Goal: Task Accomplishment & Management: Use online tool/utility

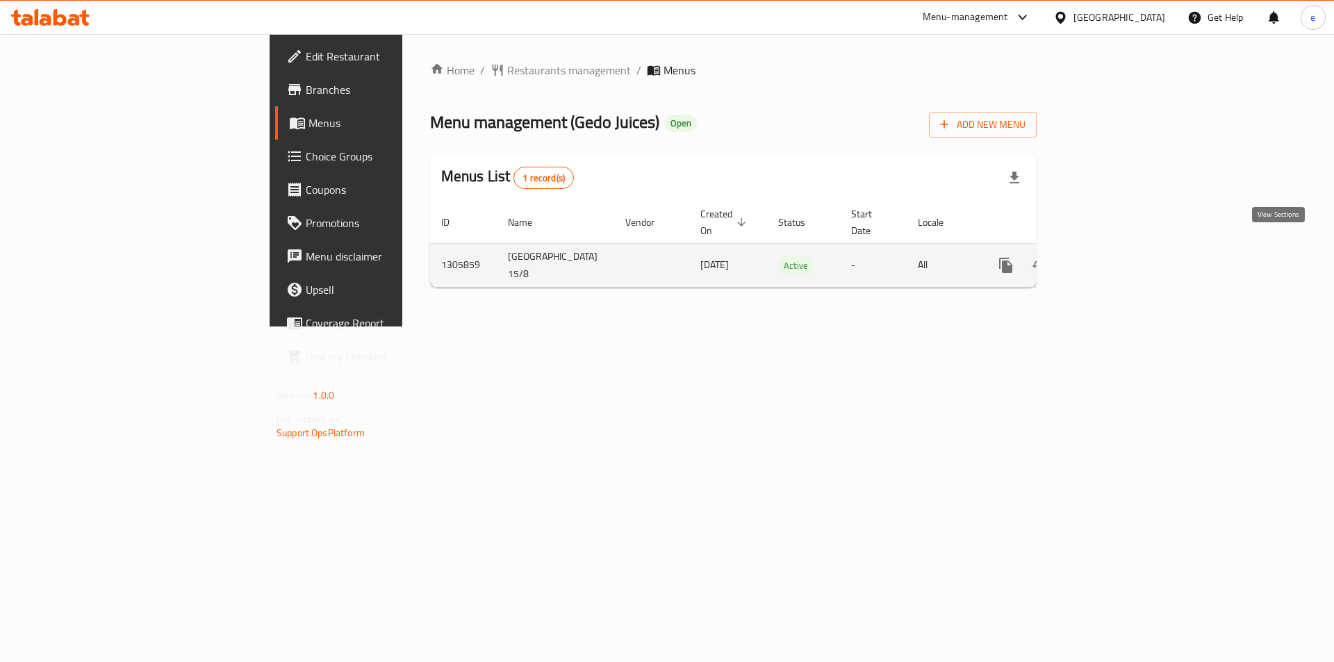
click at [1114, 257] on icon "enhanced table" at bounding box center [1105, 265] width 17 height 17
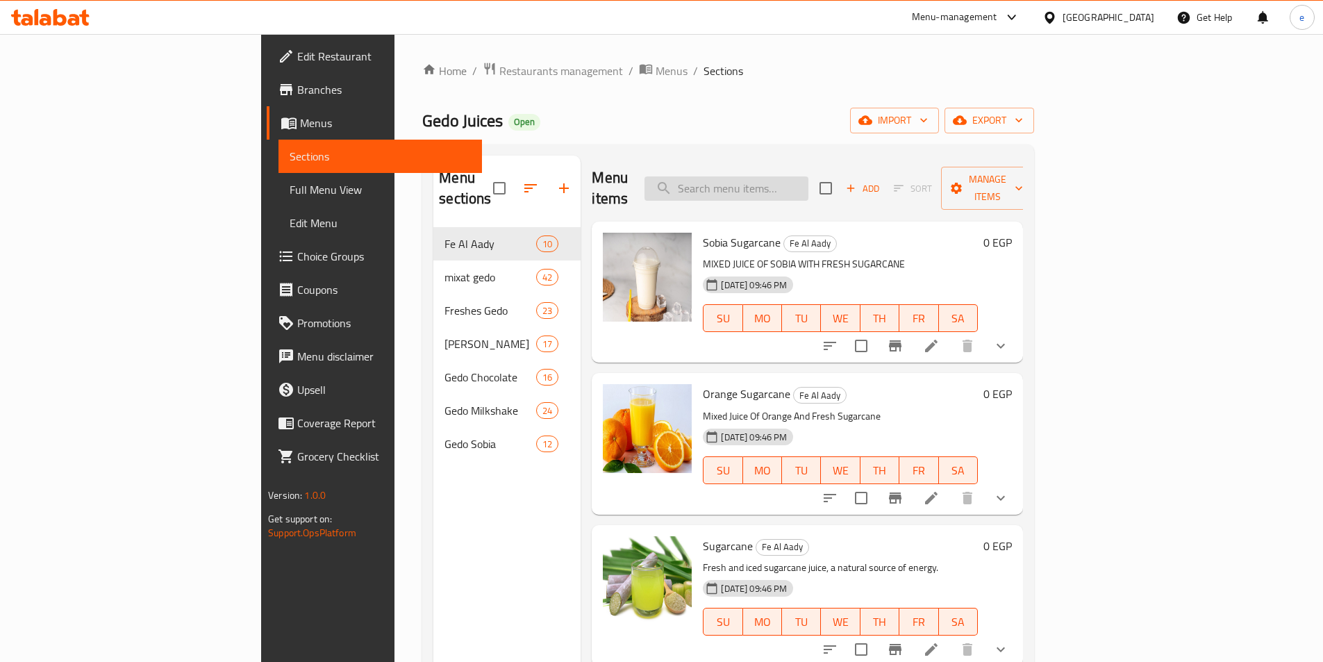
click at [806, 176] on input "search" at bounding box center [727, 188] width 164 height 24
paste input "عنب"
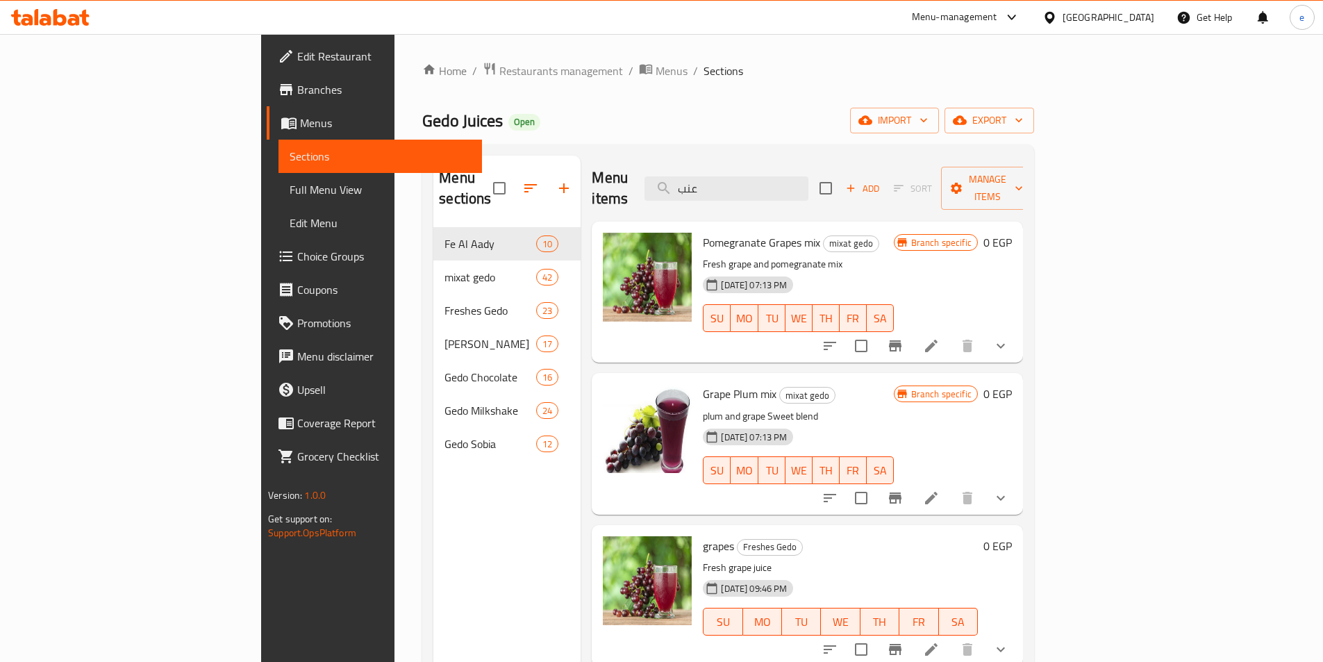
type input "عنب"
click at [940, 641] on icon at bounding box center [931, 649] width 17 height 17
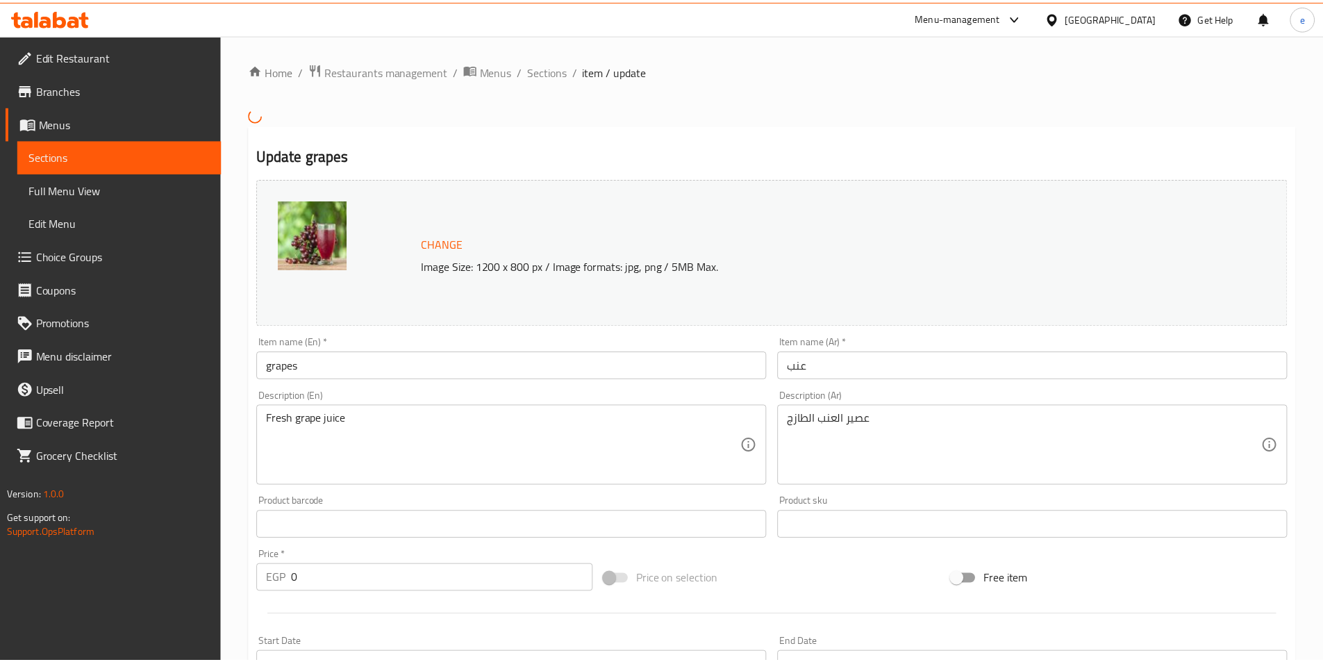
scroll to position [361, 0]
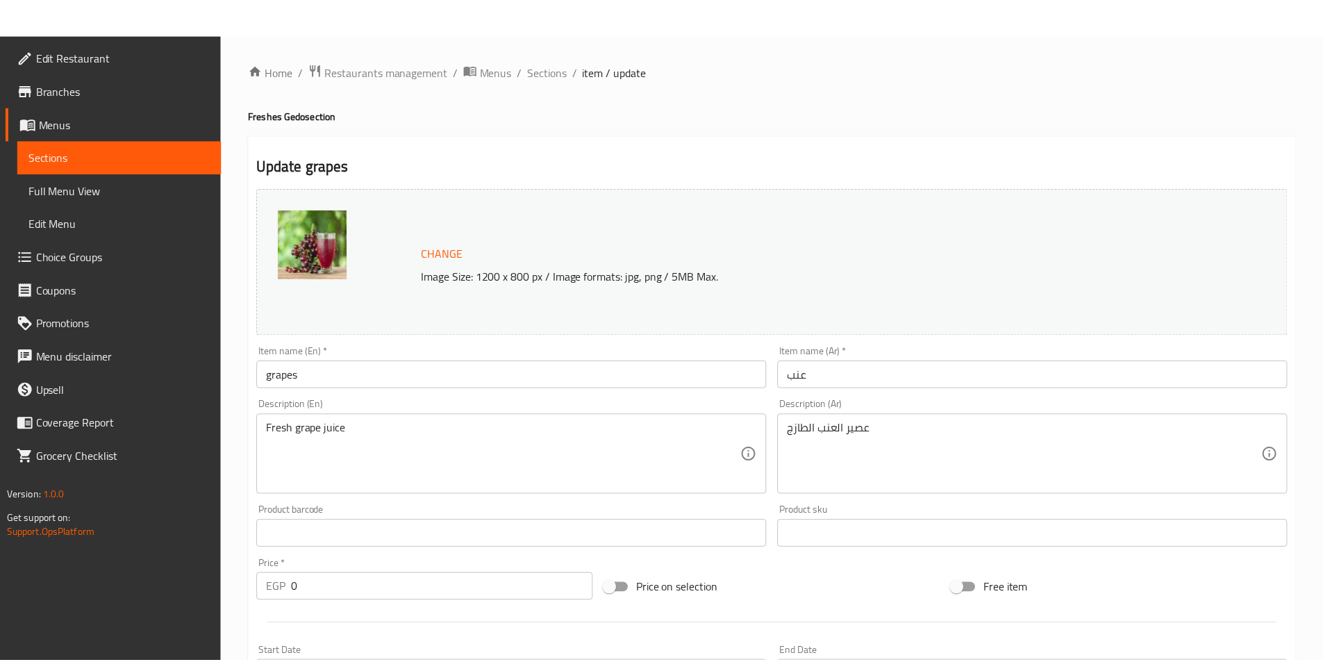
scroll to position [411, 0]
